Goal: Navigation & Orientation: Find specific page/section

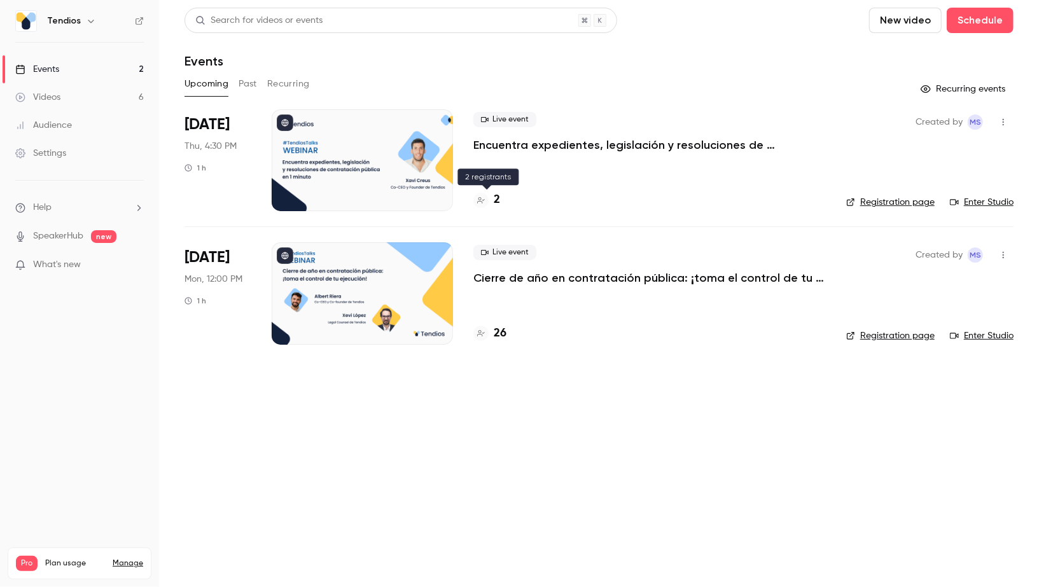
click at [496, 201] on h4 "2" at bounding box center [497, 200] width 6 height 17
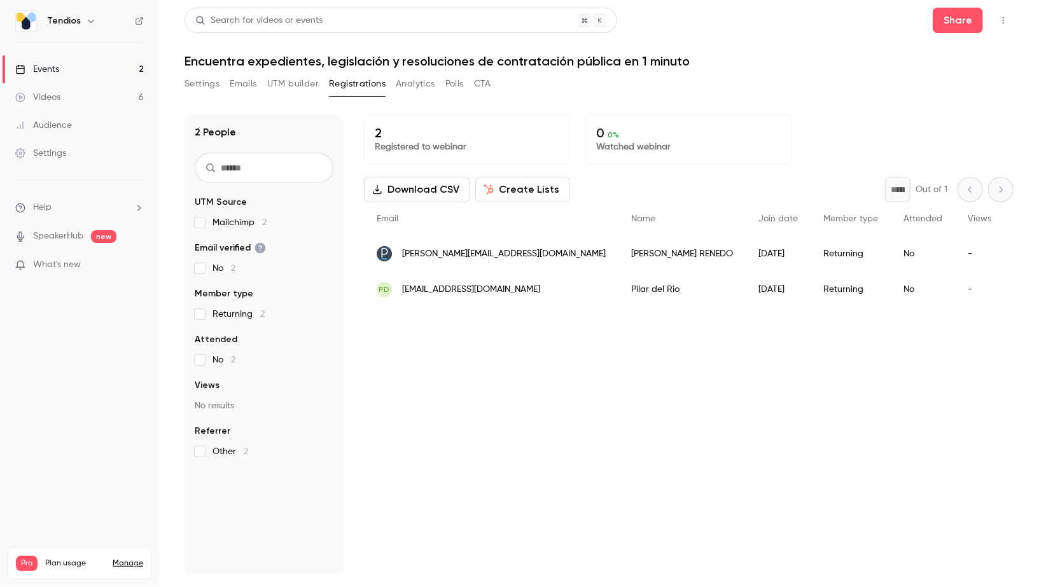
click at [105, 69] on link "Events 2" at bounding box center [79, 69] width 159 height 28
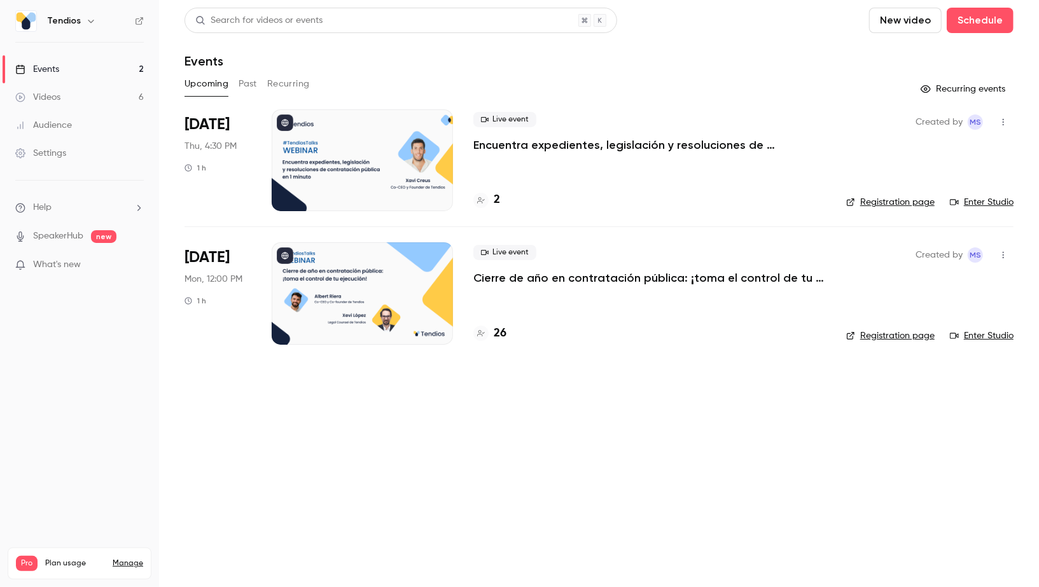
click at [523, 144] on p "Encuentra expedientes, legislación y resoluciones de contratación pública en 1 …" at bounding box center [650, 144] width 353 height 15
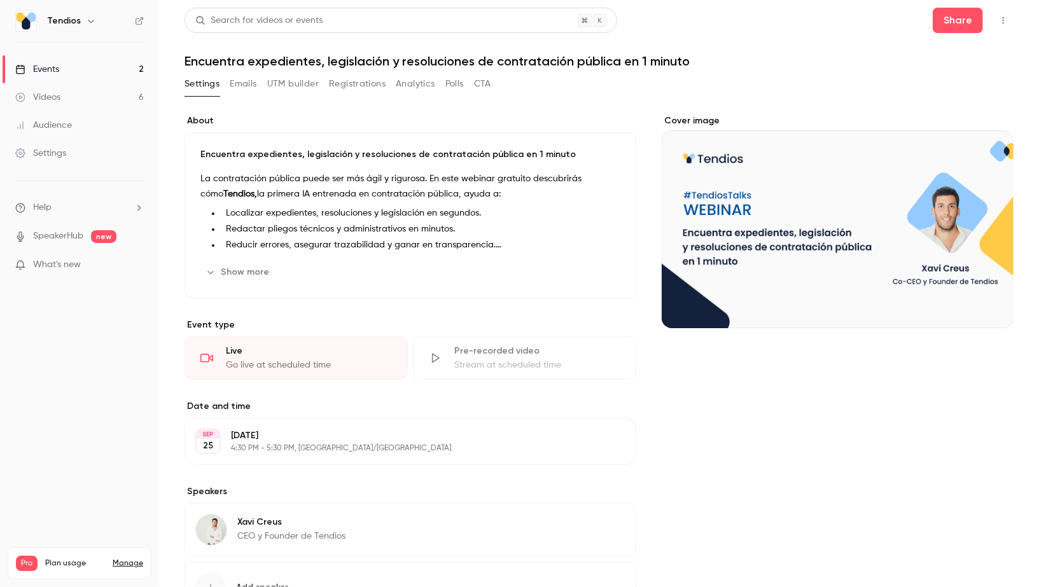
click at [325, 52] on header "Search for videos or events Share Encuentra expedientes, legislación y resoluci…" at bounding box center [599, 38] width 829 height 61
click at [318, 62] on h1 "Encuentra expedientes, legislación y resoluciones de contratación pública en 1 …" at bounding box center [599, 60] width 829 height 15
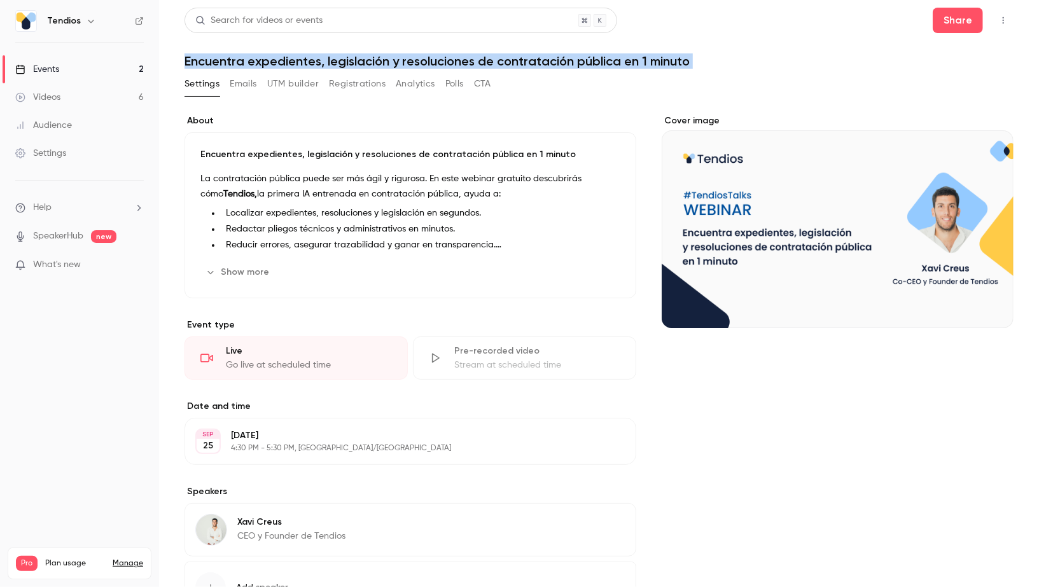
click at [318, 62] on h1 "Encuentra expedientes, legislación y resoluciones de contratación pública en 1 …" at bounding box center [599, 60] width 829 height 15
copy div "Encuentra expedientes, legislación y resoluciones de contratación pública en 1 …"
click at [108, 66] on link "Events 2" at bounding box center [79, 69] width 159 height 28
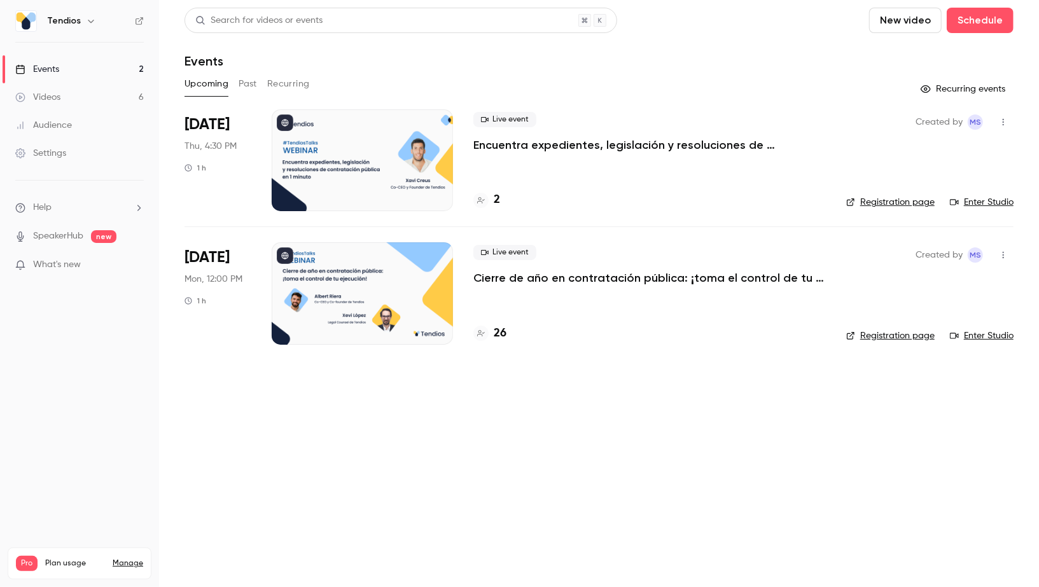
click at [94, 71] on link "Events 2" at bounding box center [79, 69] width 159 height 28
click at [117, 104] on link "Videos 6" at bounding box center [79, 97] width 159 height 28
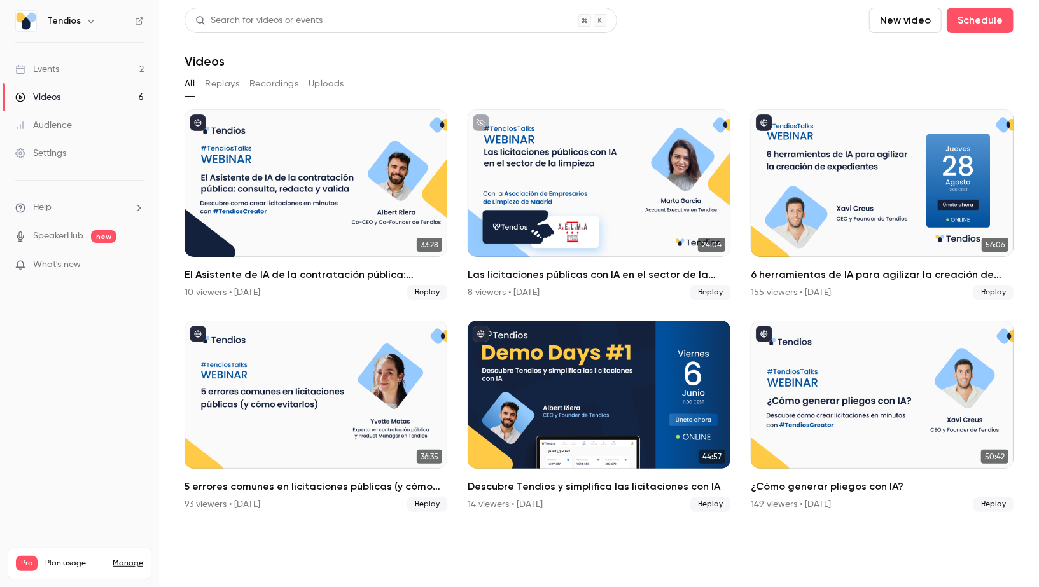
click at [107, 67] on link "Events 2" at bounding box center [79, 69] width 159 height 28
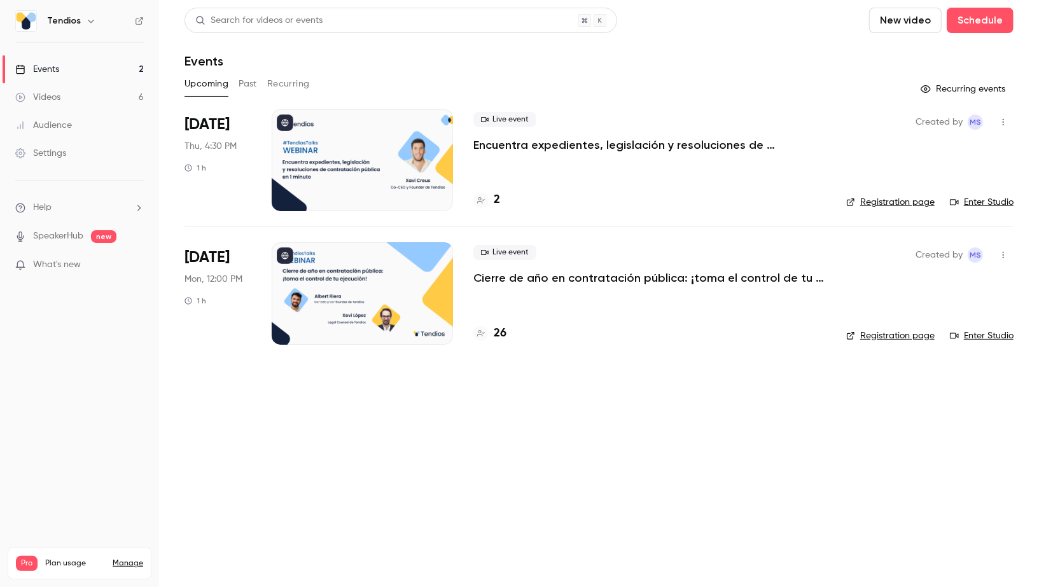
click at [489, 277] on p "Cierre de año en contratación pública: ¡toma el control de tu ejecución!" at bounding box center [650, 277] width 353 height 15
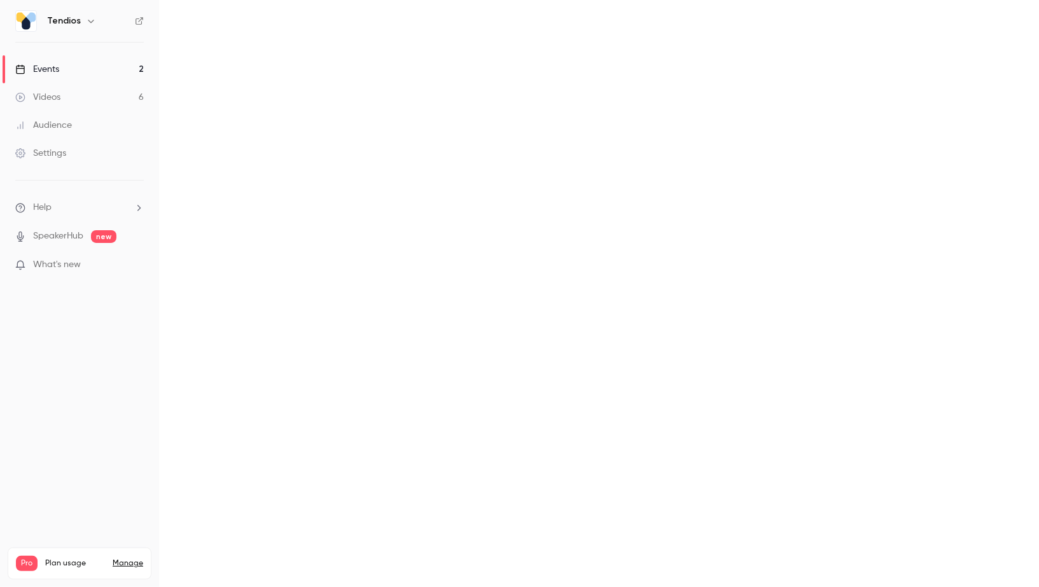
click at [489, 277] on main at bounding box center [599, 293] width 880 height 587
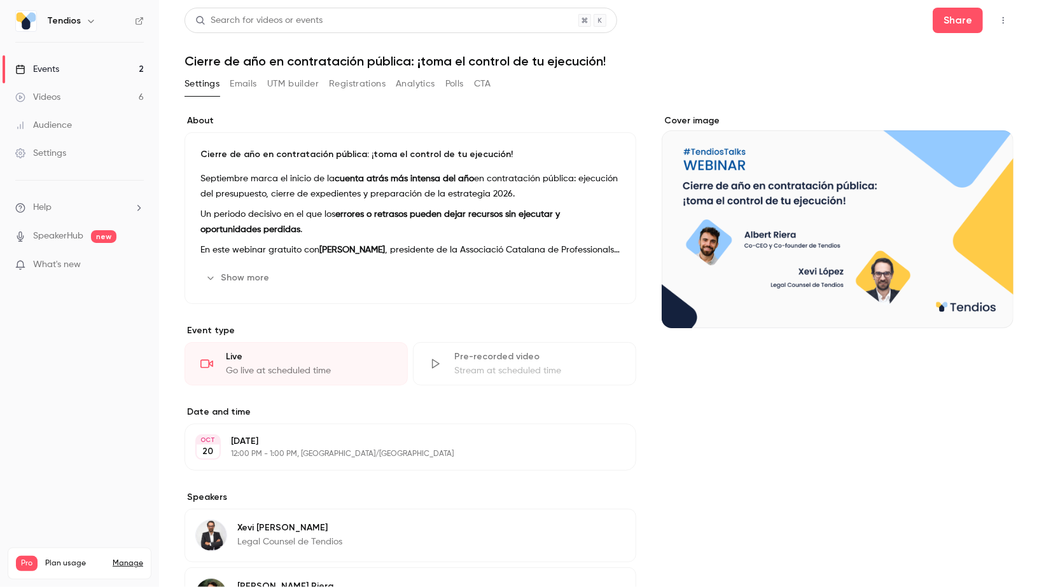
click at [520, 64] on h1 "Cierre de año en contratación pública: ¡toma el control de tu ejecución!" at bounding box center [599, 60] width 829 height 15
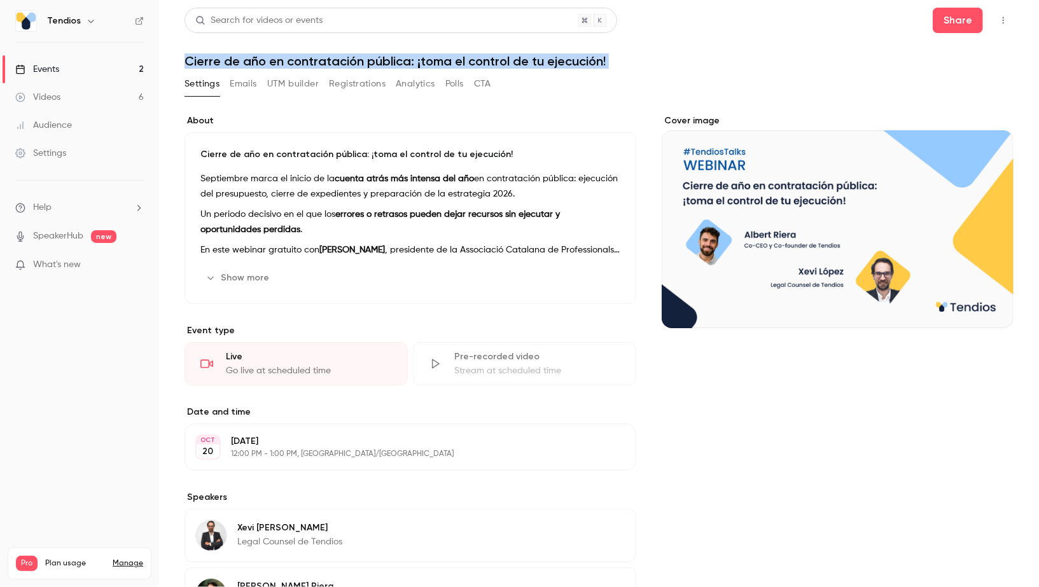
click at [520, 64] on h1 "Cierre de año en contratación pública: ¡toma el control de tu ejecución!" at bounding box center [599, 60] width 829 height 15
copy div "Cierre de año en contratación pública: ¡toma el control de tu ejecución! Settin…"
click at [100, 71] on link "Events 2" at bounding box center [79, 69] width 159 height 28
